Goal: Transaction & Acquisition: Purchase product/service

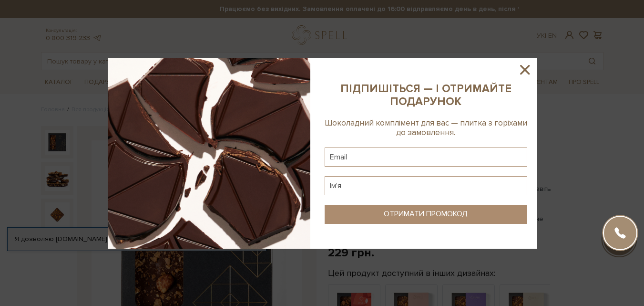
click at [527, 72] on icon at bounding box center [525, 70] width 10 height 10
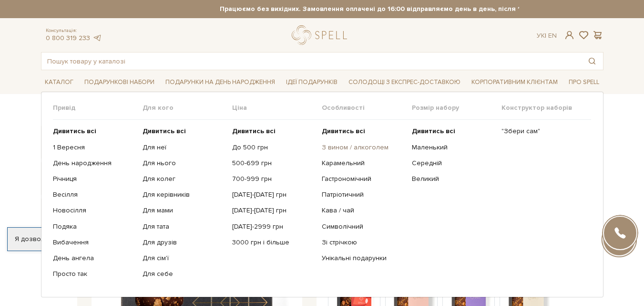
click at [350, 148] on link "З вином / алкоголем" at bounding box center [363, 147] width 83 height 9
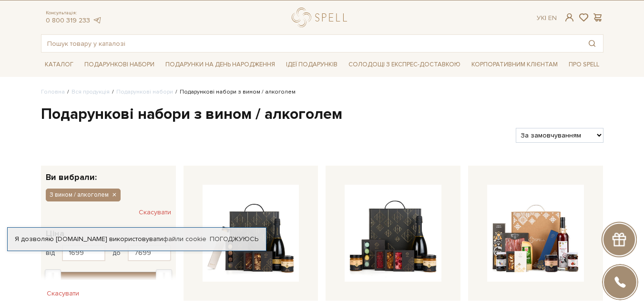
scroll to position [19, 0]
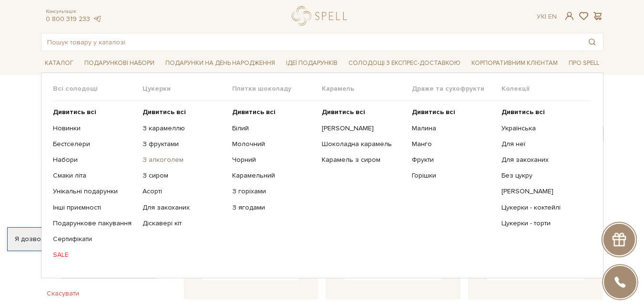
click at [175, 160] on link "З алкоголем" at bounding box center [184, 159] width 83 height 9
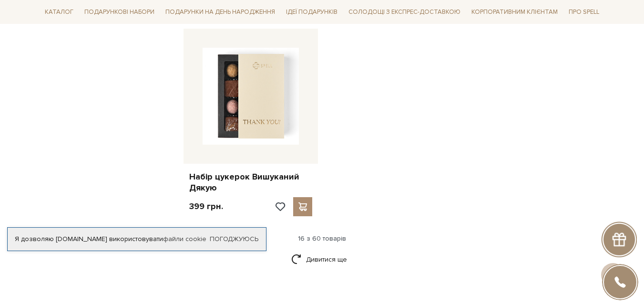
scroll to position [1189, 0]
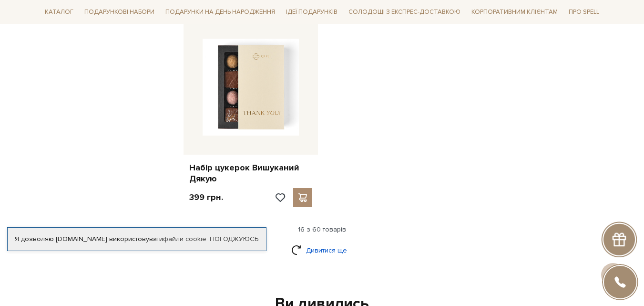
click at [318, 242] on link "Дивитися ще" at bounding box center [322, 250] width 62 height 17
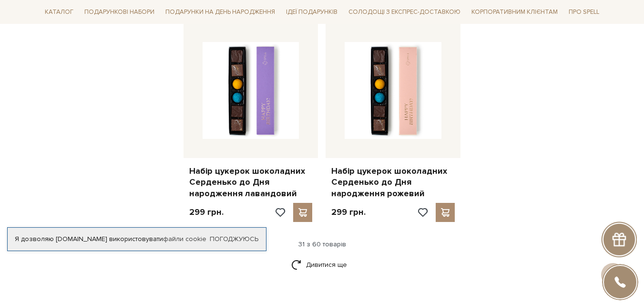
scroll to position [2248, 0]
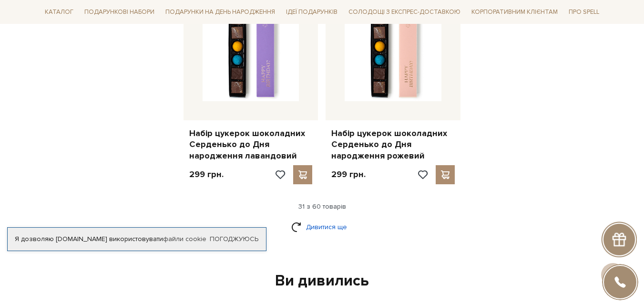
click at [339, 218] on link "Дивитися ще" at bounding box center [322, 226] width 62 height 17
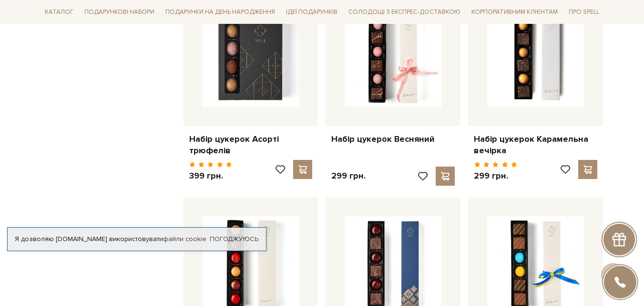
scroll to position [3080, 0]
